Goal: Task Accomplishment & Management: Use online tool/utility

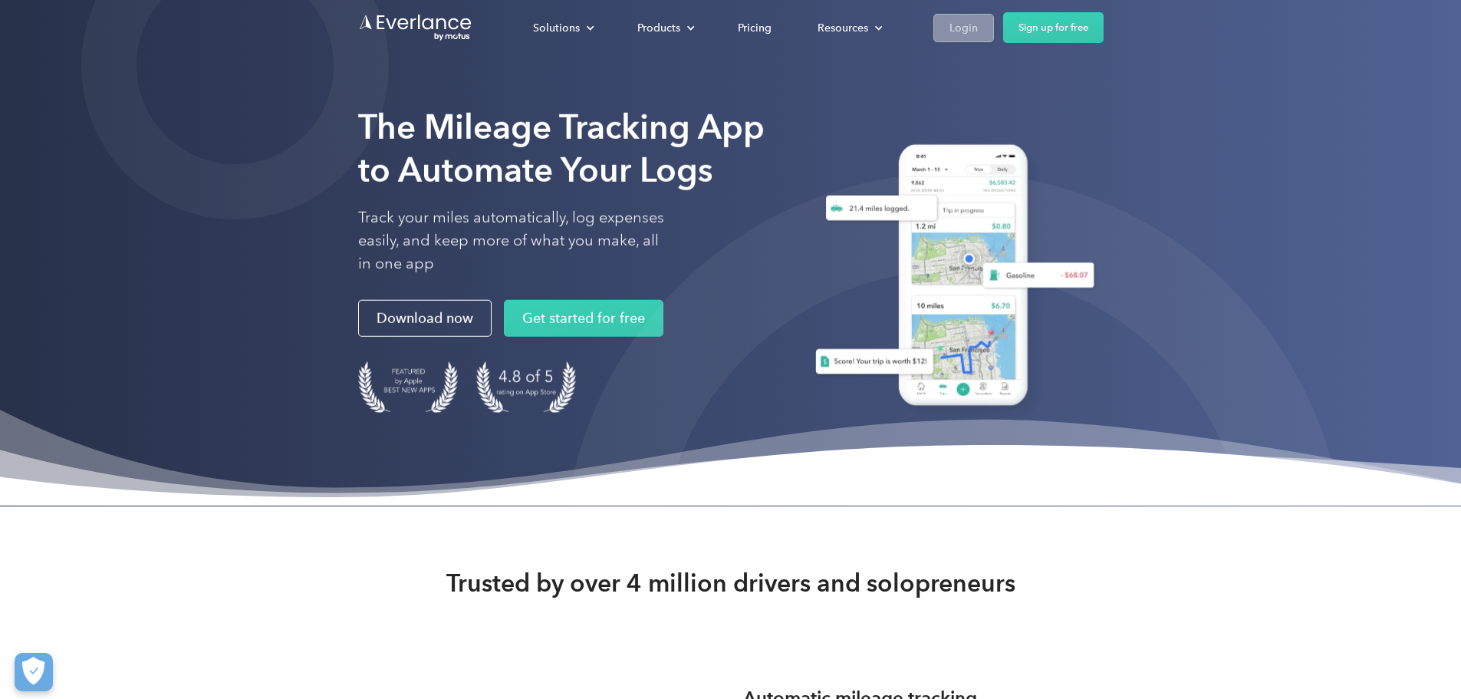
click at [994, 26] on link "Login" at bounding box center [964, 28] width 61 height 28
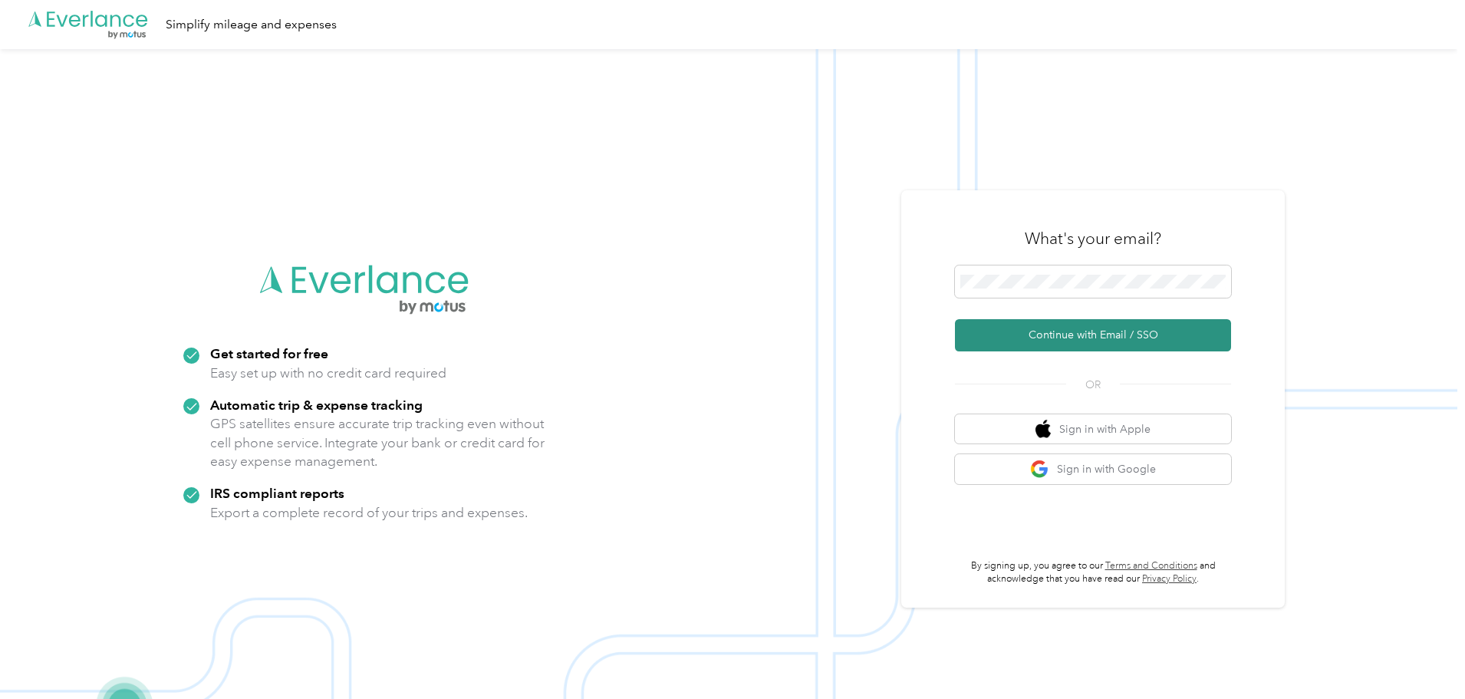
click at [1046, 335] on button "Continue with Email / SSO" at bounding box center [1093, 335] width 276 height 32
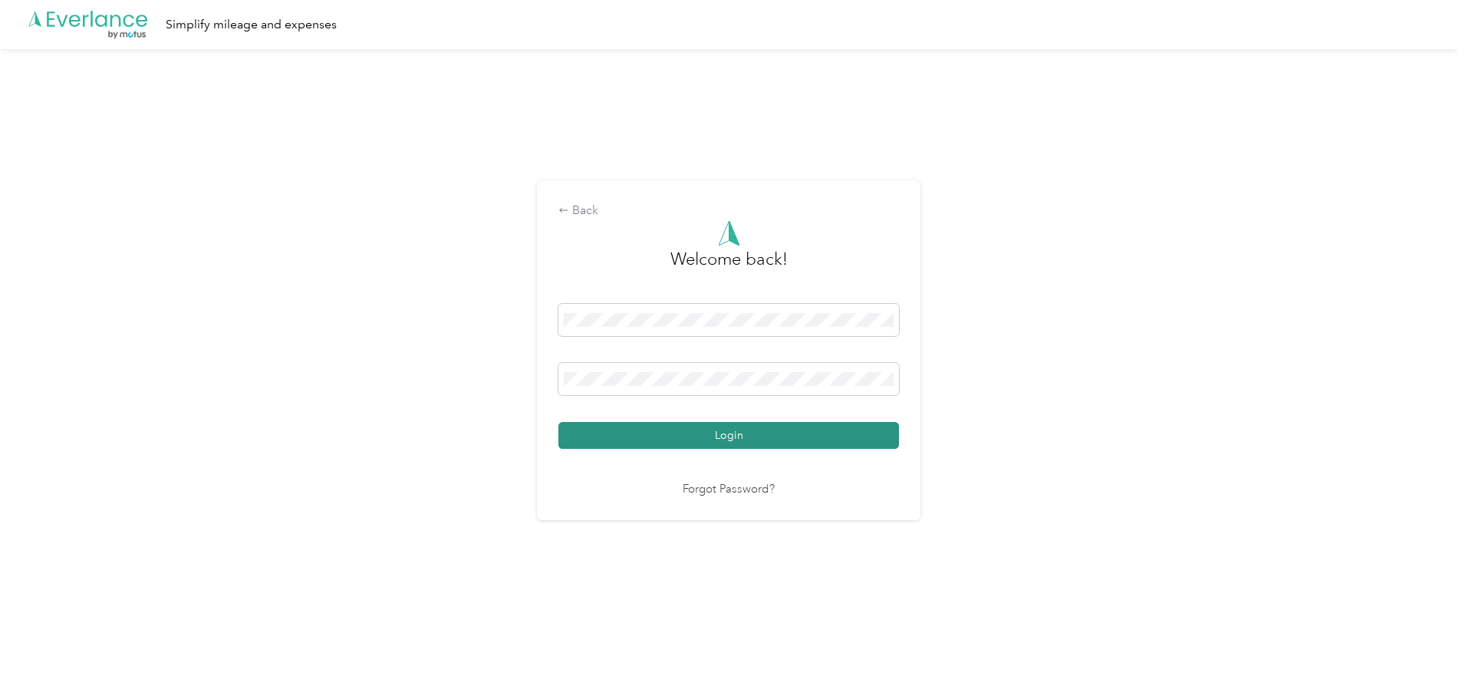
click at [653, 426] on button "Login" at bounding box center [728, 435] width 341 height 27
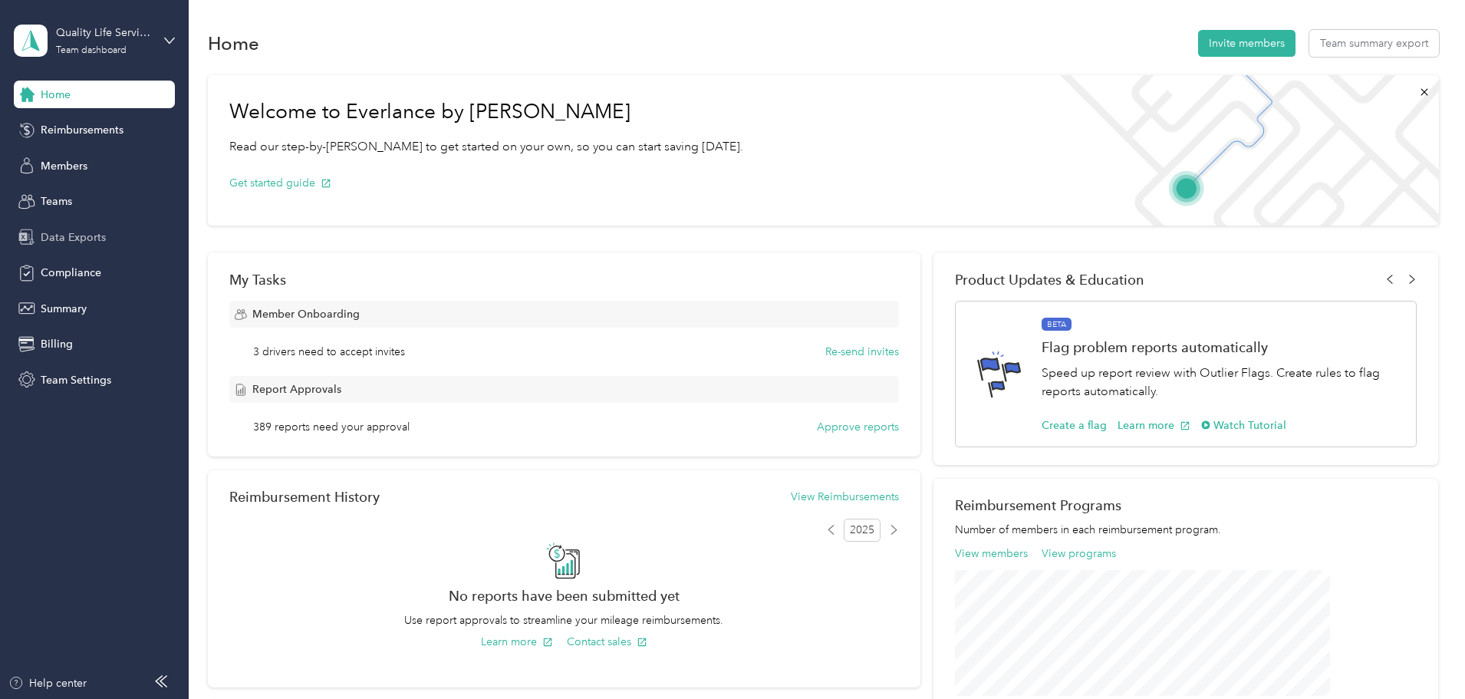
click at [84, 237] on span "Data Exports" at bounding box center [73, 237] width 65 height 16
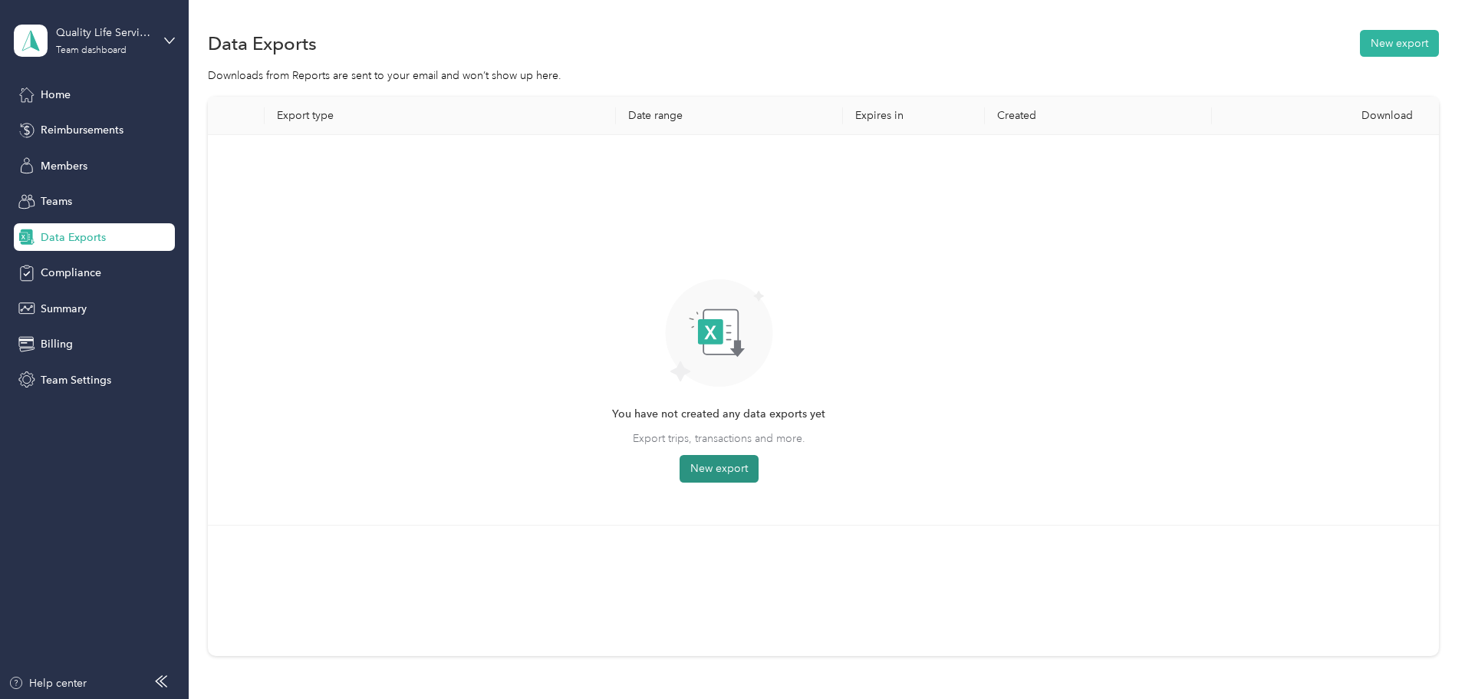
click at [759, 464] on button "New export" at bounding box center [719, 469] width 79 height 28
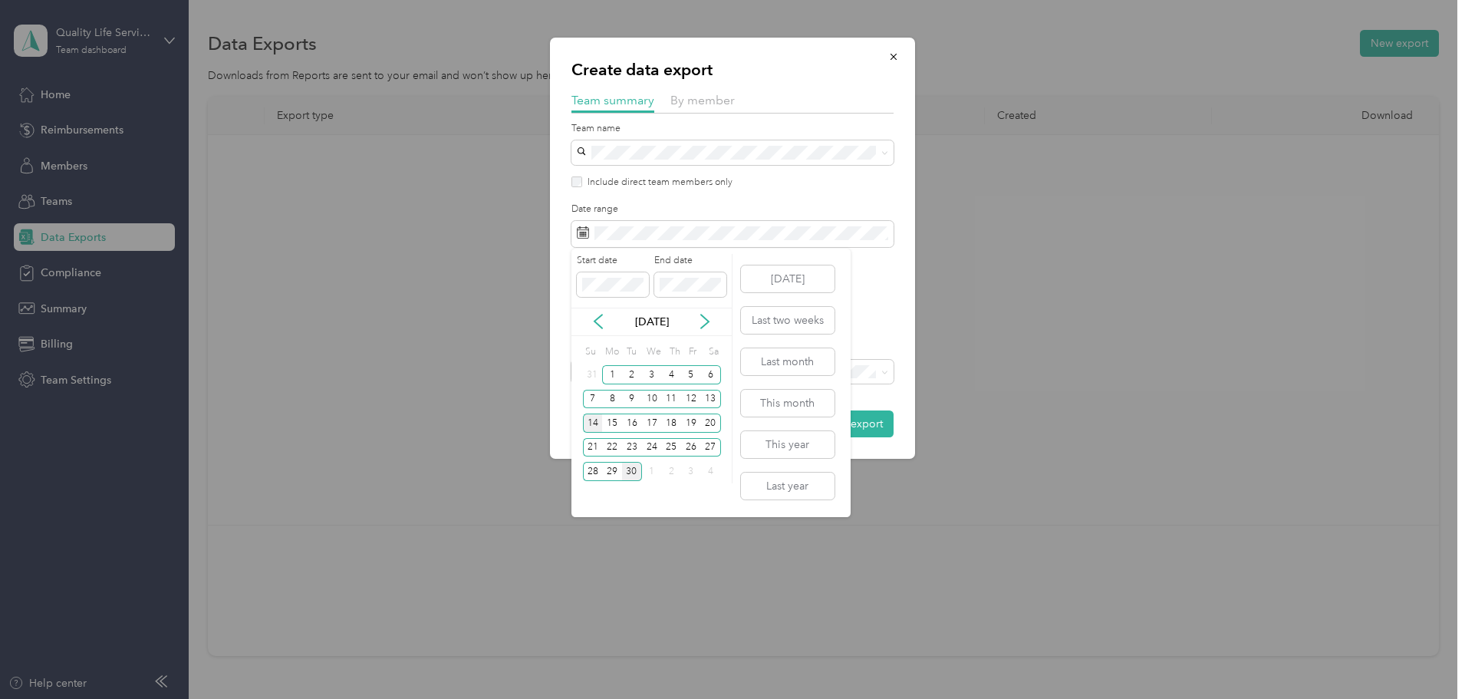
click at [588, 420] on div "14" at bounding box center [593, 422] width 20 height 19
click at [707, 447] on div "27" at bounding box center [711, 447] width 20 height 19
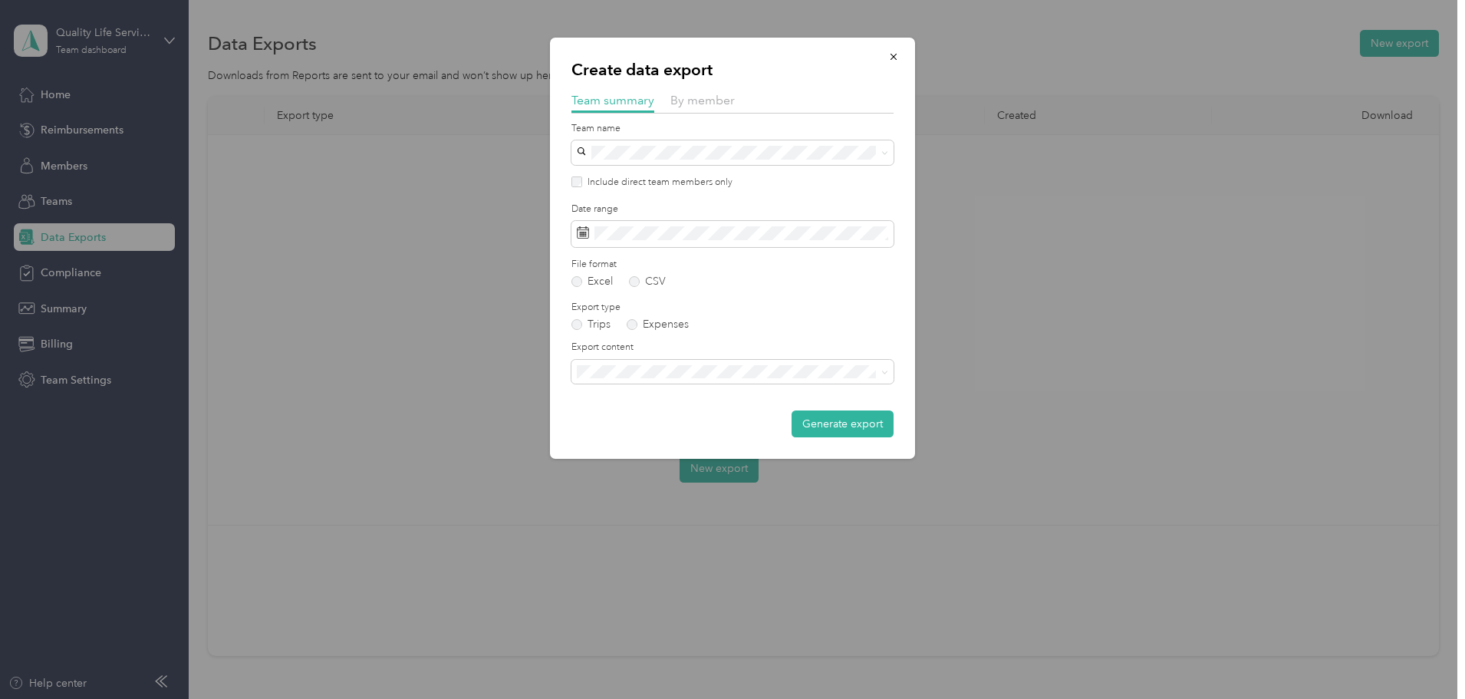
click at [647, 428] on div "Summary and full trips list" at bounding box center [732, 423] width 301 height 16
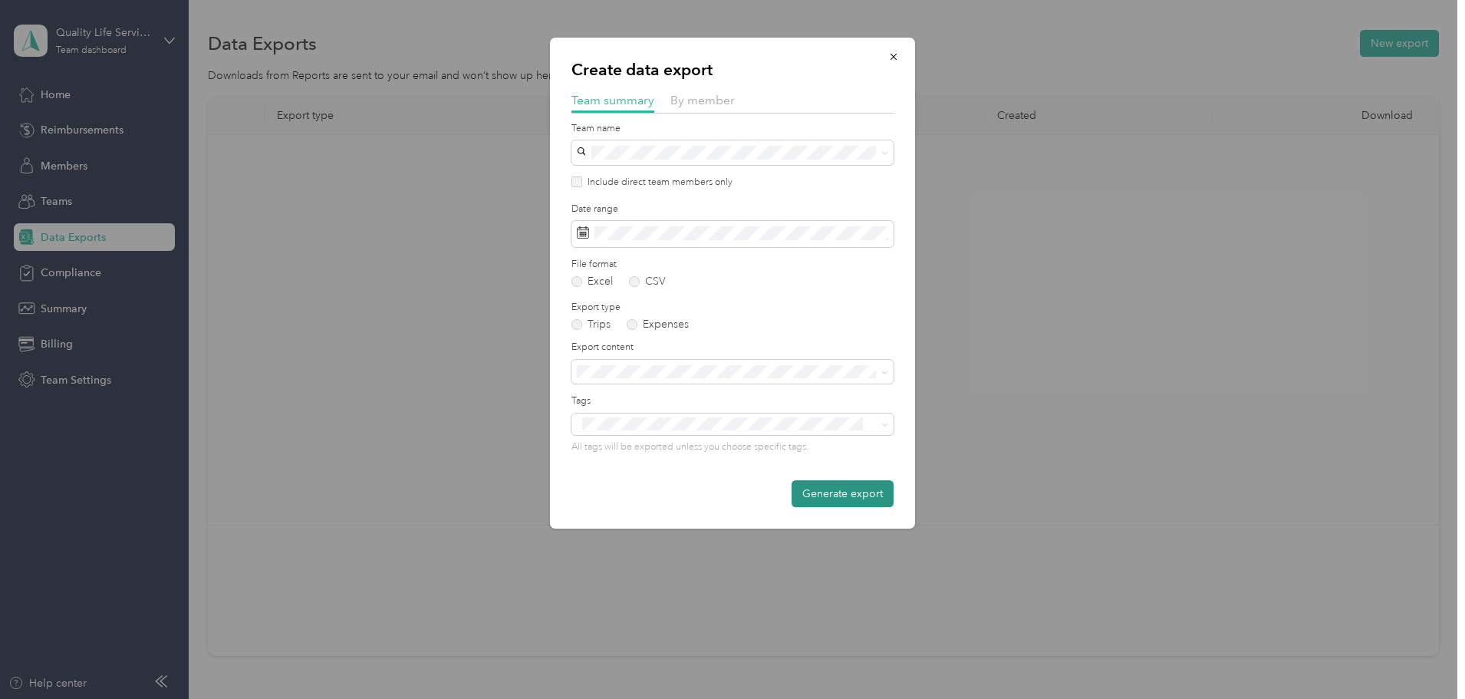
click at [815, 496] on button "Generate export" at bounding box center [843, 493] width 102 height 27
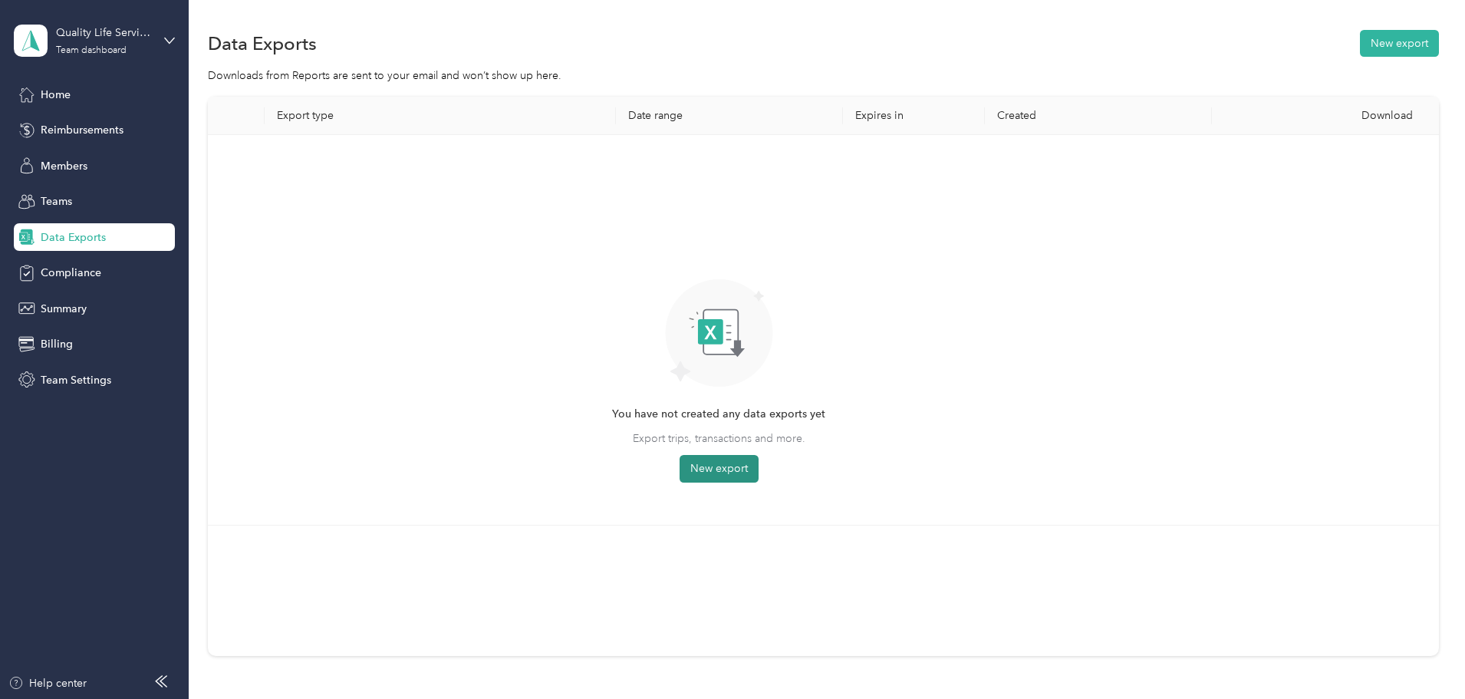
click at [759, 465] on button "New export" at bounding box center [719, 469] width 79 height 28
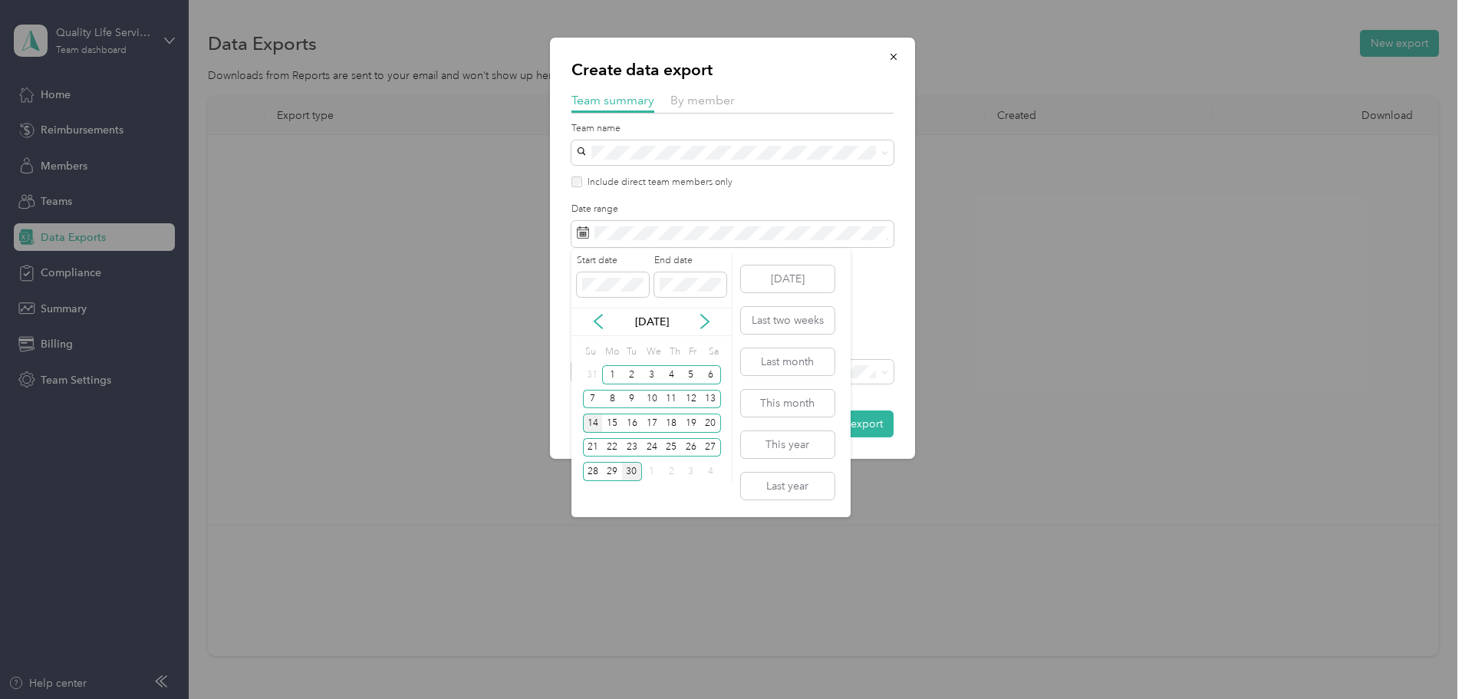
click at [595, 425] on div "14" at bounding box center [593, 422] width 20 height 19
click at [717, 447] on div "27" at bounding box center [711, 447] width 20 height 19
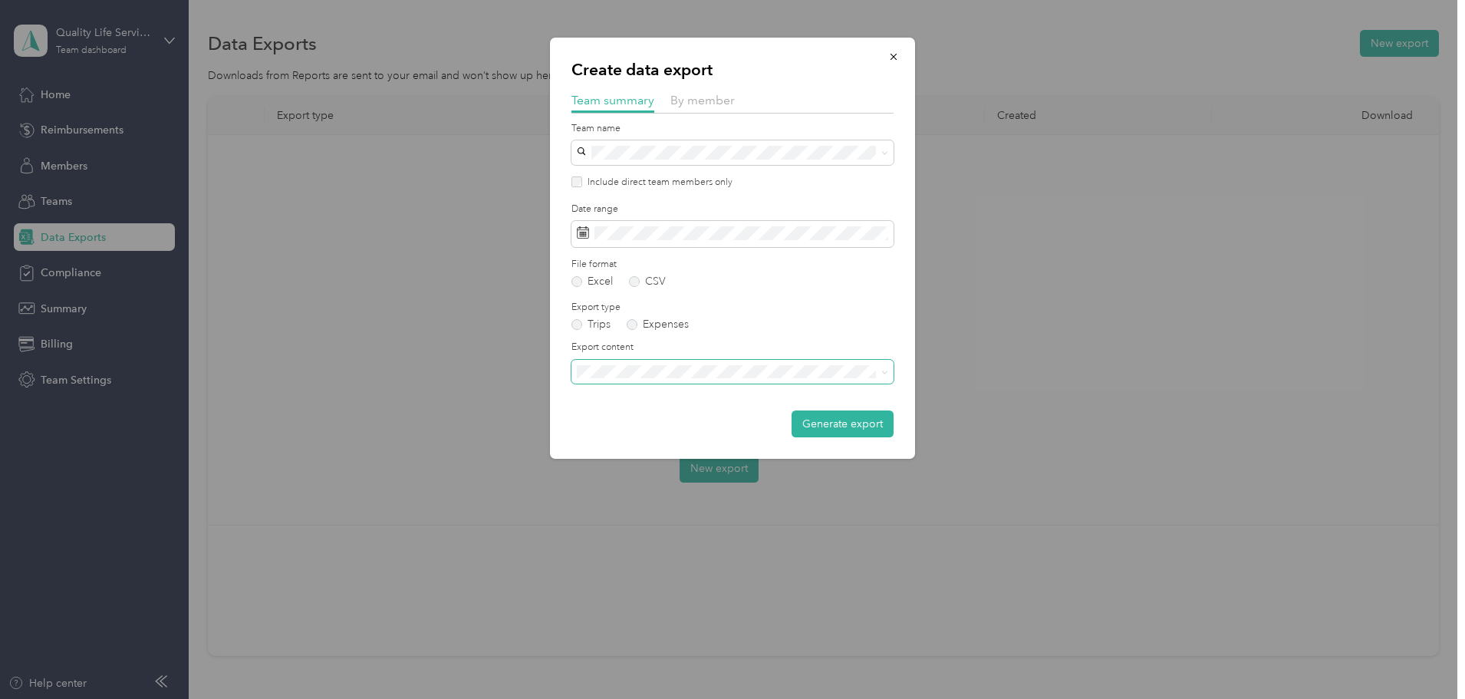
click at [641, 381] on span at bounding box center [732, 372] width 322 height 25
click at [646, 421] on span "Summary and full trips list" at bounding box center [643, 425] width 123 height 13
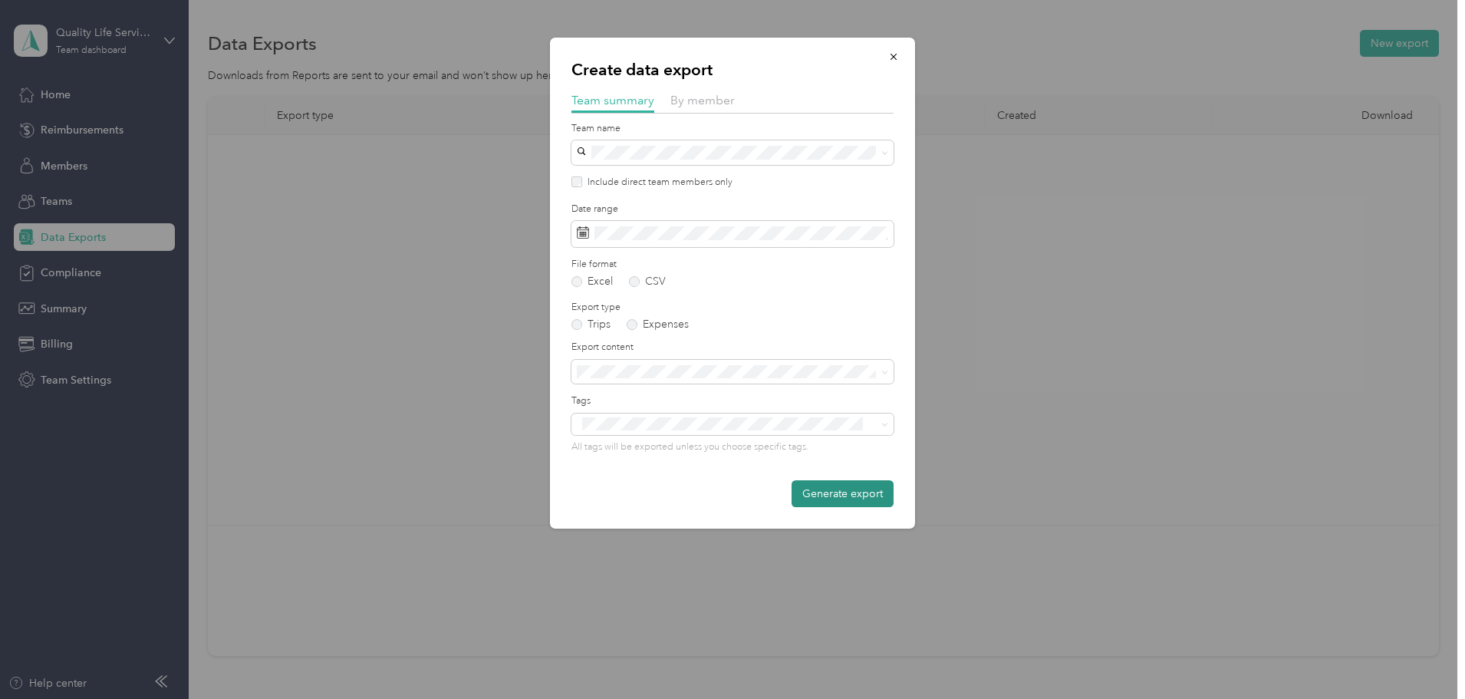
click at [815, 487] on button "Generate export" at bounding box center [843, 493] width 102 height 27
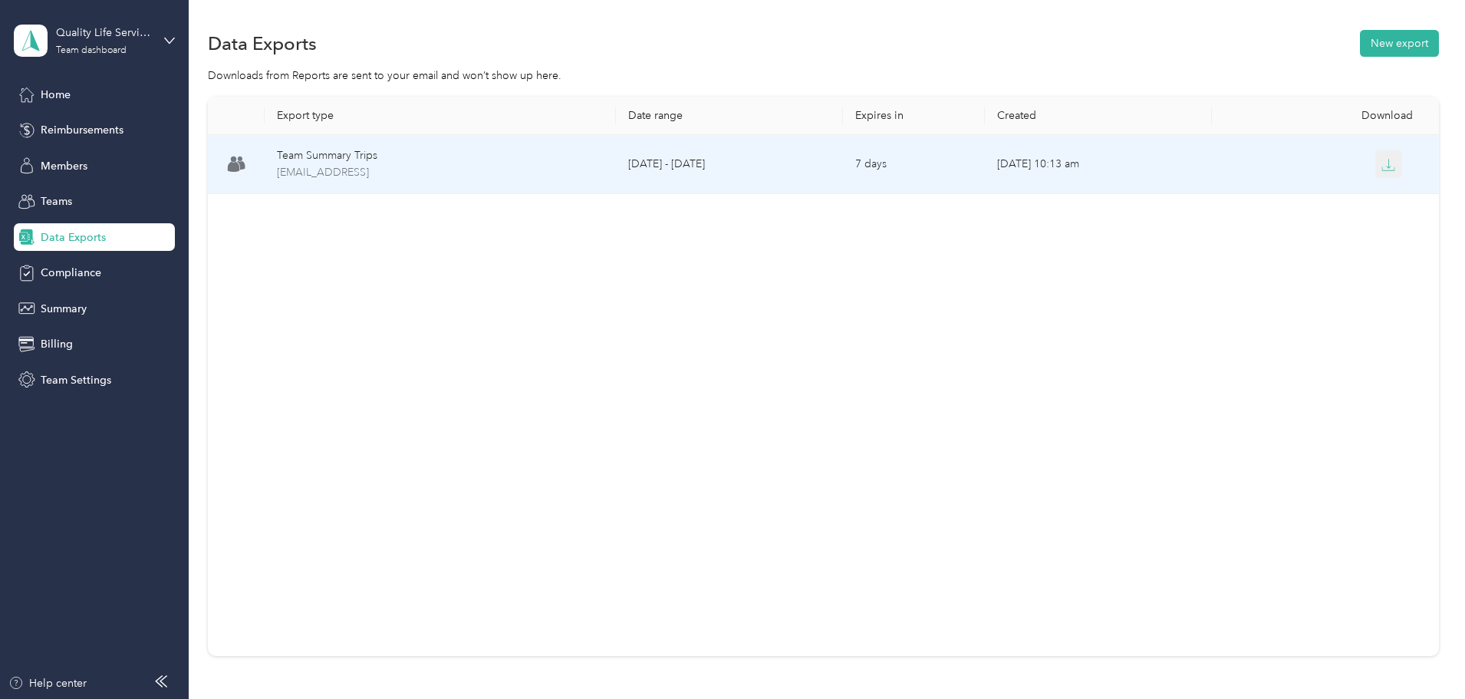
click at [1381, 166] on icon "button" at bounding box center [1388, 165] width 14 height 14
